Goal: Task Accomplishment & Management: Use online tool/utility

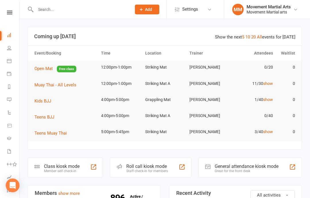
click at [49, 166] on div "Class kiosk mode" at bounding box center [62, 166] width 36 height 5
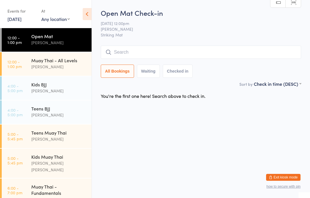
click at [42, 69] on div "[PERSON_NAME]" at bounding box center [58, 66] width 55 height 7
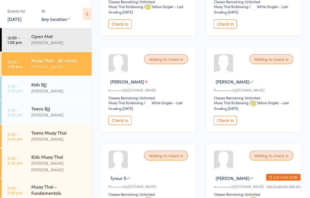
scroll to position [247, 0]
click at [233, 125] on button "Check in" at bounding box center [225, 120] width 23 height 9
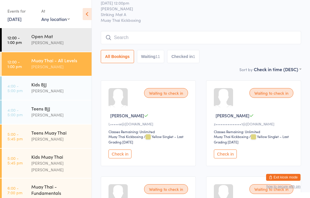
scroll to position [0, 0]
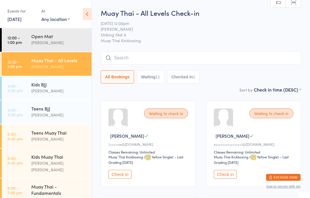
click at [174, 64] on input "search" at bounding box center [201, 57] width 201 height 13
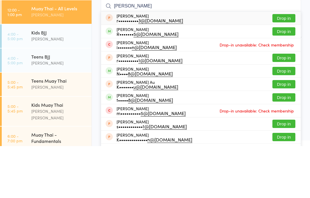
type input "Regan"
click at [289, 79] on button "Drop in" at bounding box center [284, 83] width 23 height 8
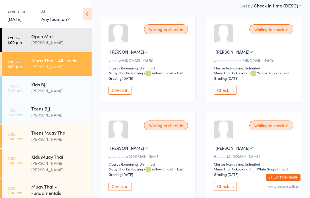
scroll to position [88, 0]
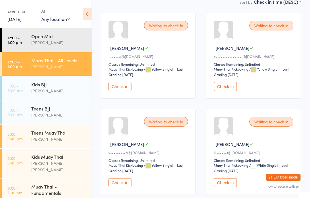
click at [223, 187] on button "Check in" at bounding box center [225, 182] width 23 height 9
click at [57, 45] on div "[PERSON_NAME]" at bounding box center [58, 42] width 55 height 7
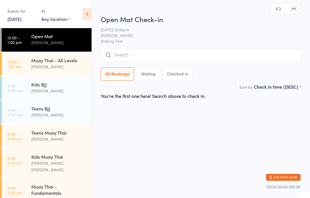
click at [235, 50] on input "search" at bounding box center [201, 55] width 201 height 13
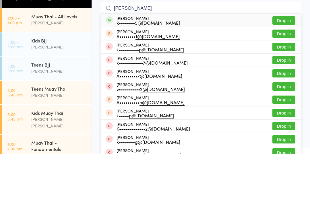
type input "Keith"
click at [289, 60] on button "Drop in" at bounding box center [284, 64] width 23 height 8
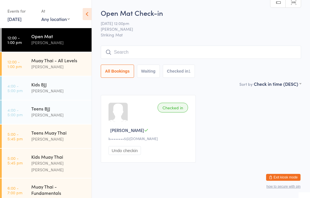
click at [196, 51] on input "search" at bounding box center [201, 52] width 201 height 13
click at [60, 61] on div "Muay Thai - All Levels" at bounding box center [58, 60] width 55 height 6
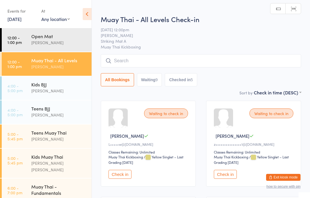
click at [229, 55] on input "search" at bounding box center [201, 60] width 201 height 13
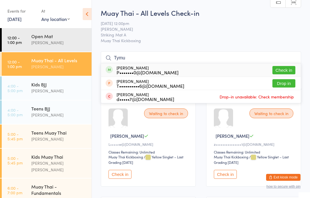
type input "Tymur"
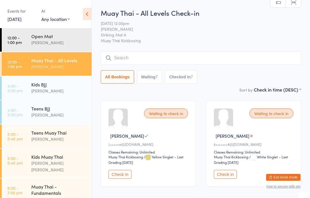
click at [157, 57] on input "search" at bounding box center [201, 57] width 201 height 13
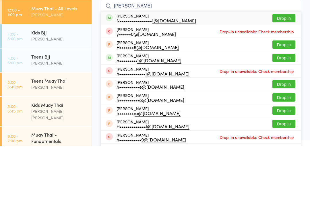
type input "Harry ngu"
click at [285, 66] on button "Drop in" at bounding box center [284, 70] width 23 height 8
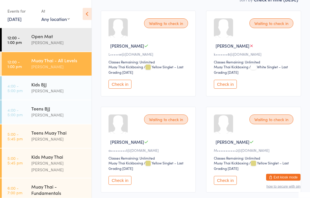
scroll to position [93, 0]
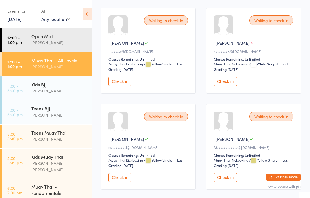
click at [122, 181] on button "Check in" at bounding box center [120, 177] width 23 height 9
